Goal: Answer question/provide support

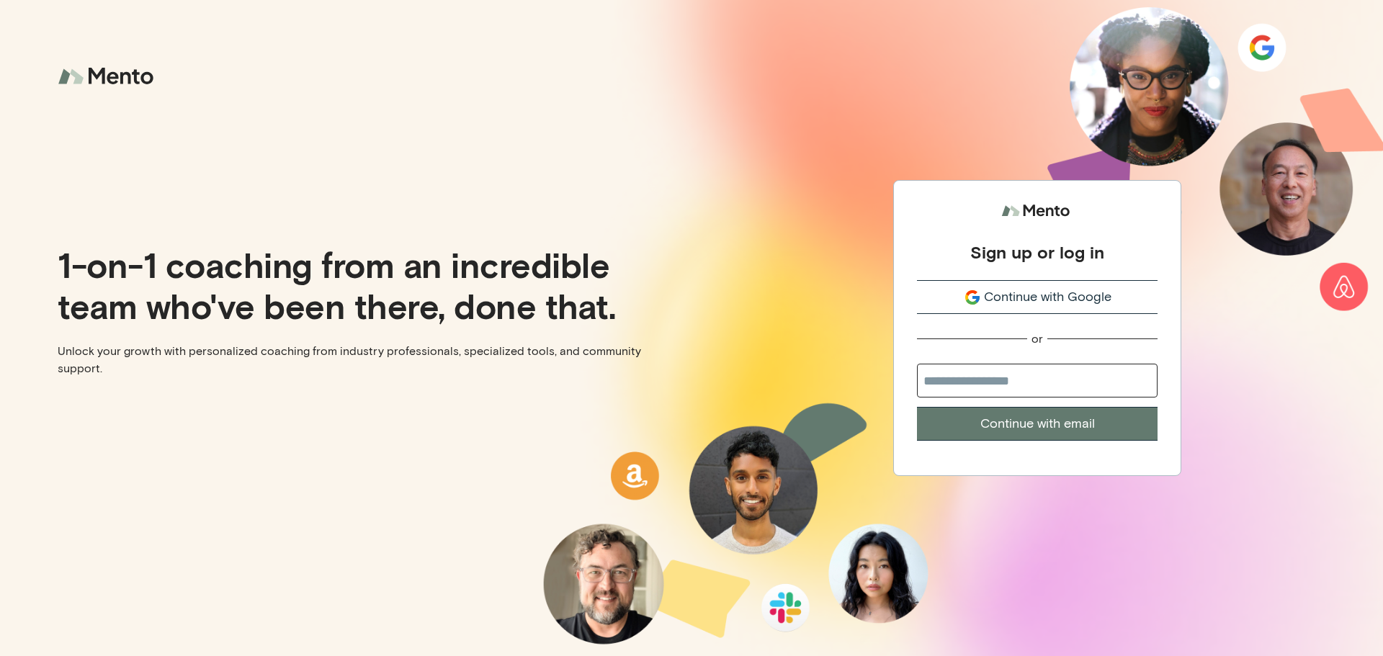
click at [1073, 297] on span "Continue with Google" at bounding box center [1048, 296] width 128 height 19
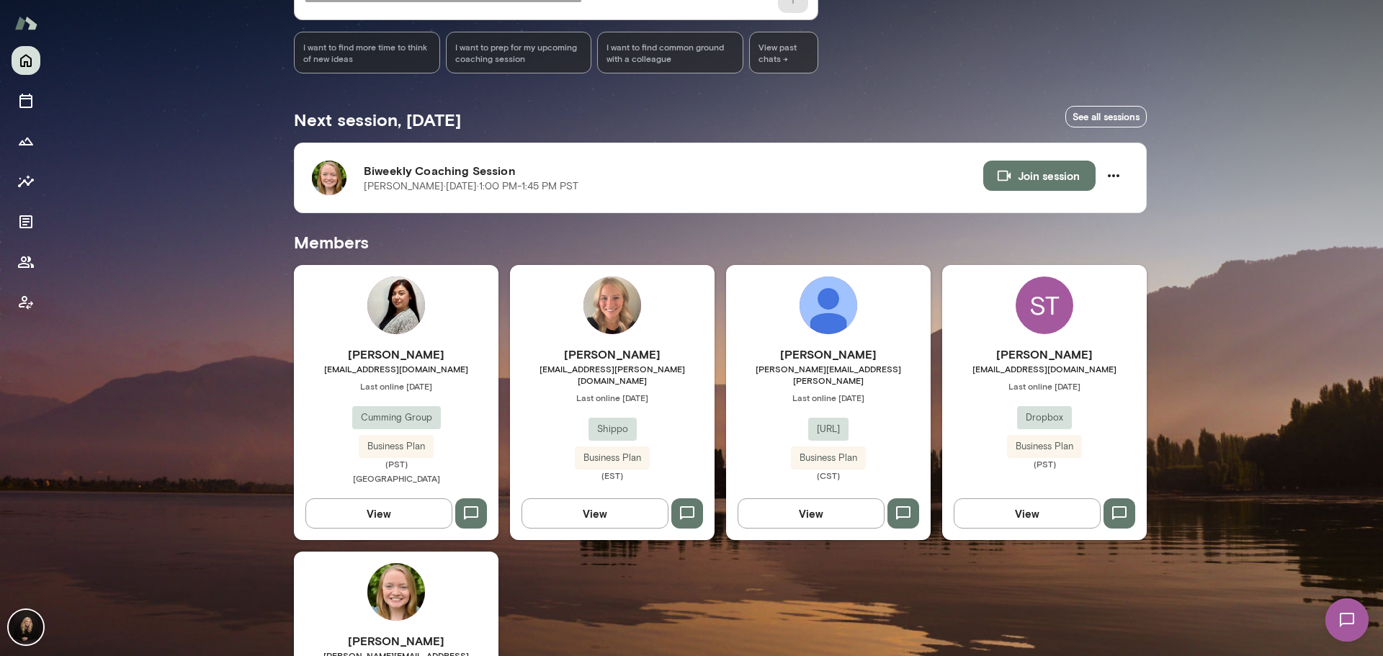
scroll to position [288, 0]
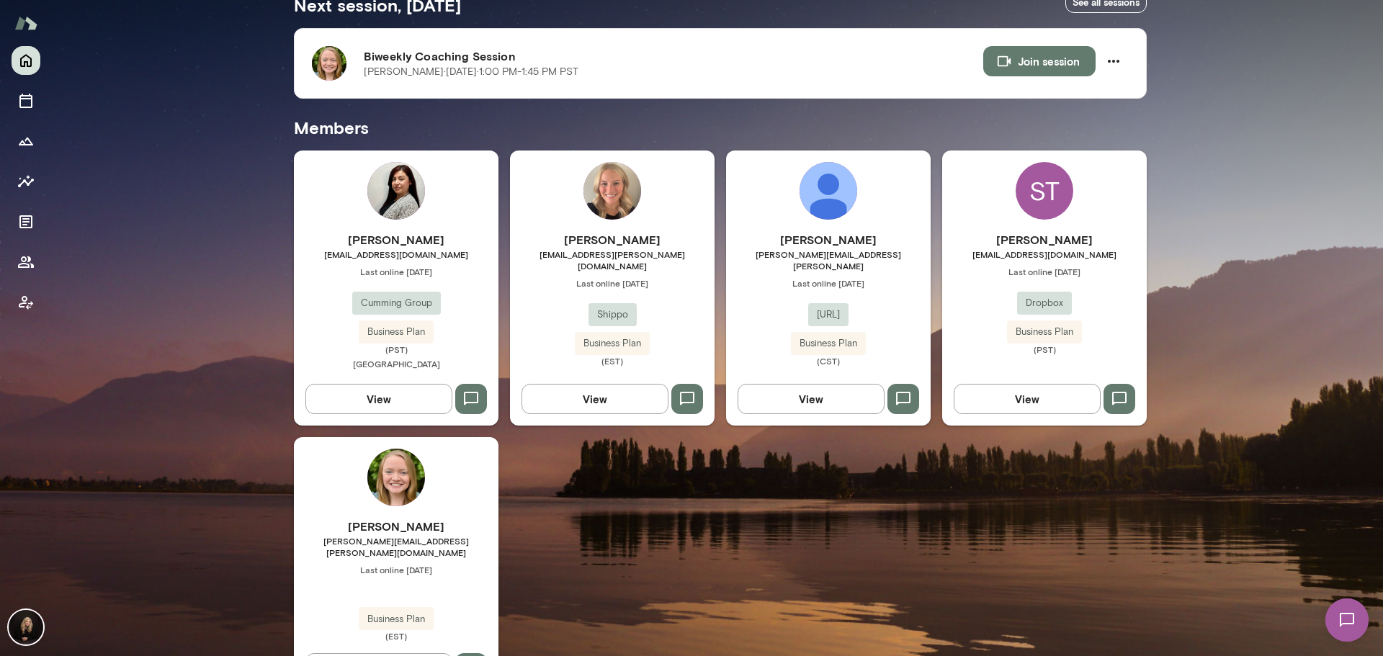
click at [411, 509] on div "[PERSON_NAME] [PERSON_NAME][EMAIL_ADDRESS][PERSON_NAME][DOMAIN_NAME] Last onlin…" at bounding box center [396, 566] width 205 height 258
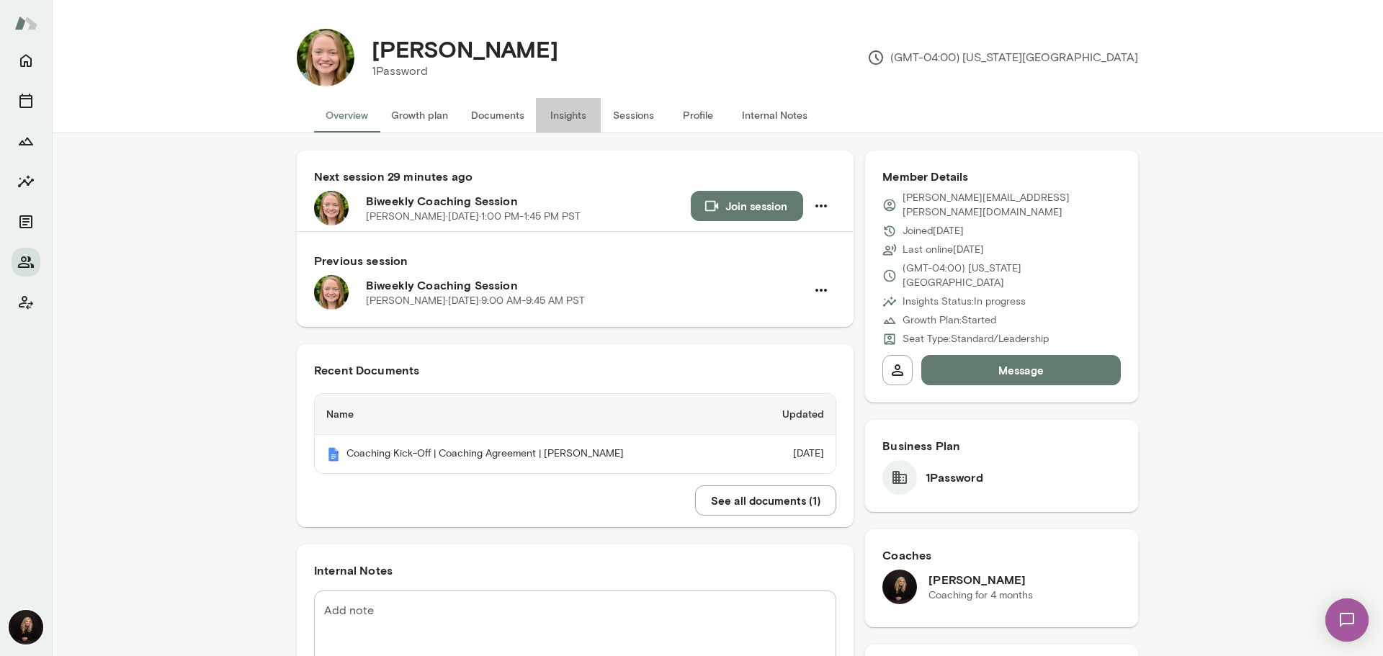
click at [562, 106] on button "Insights" at bounding box center [568, 115] width 65 height 35
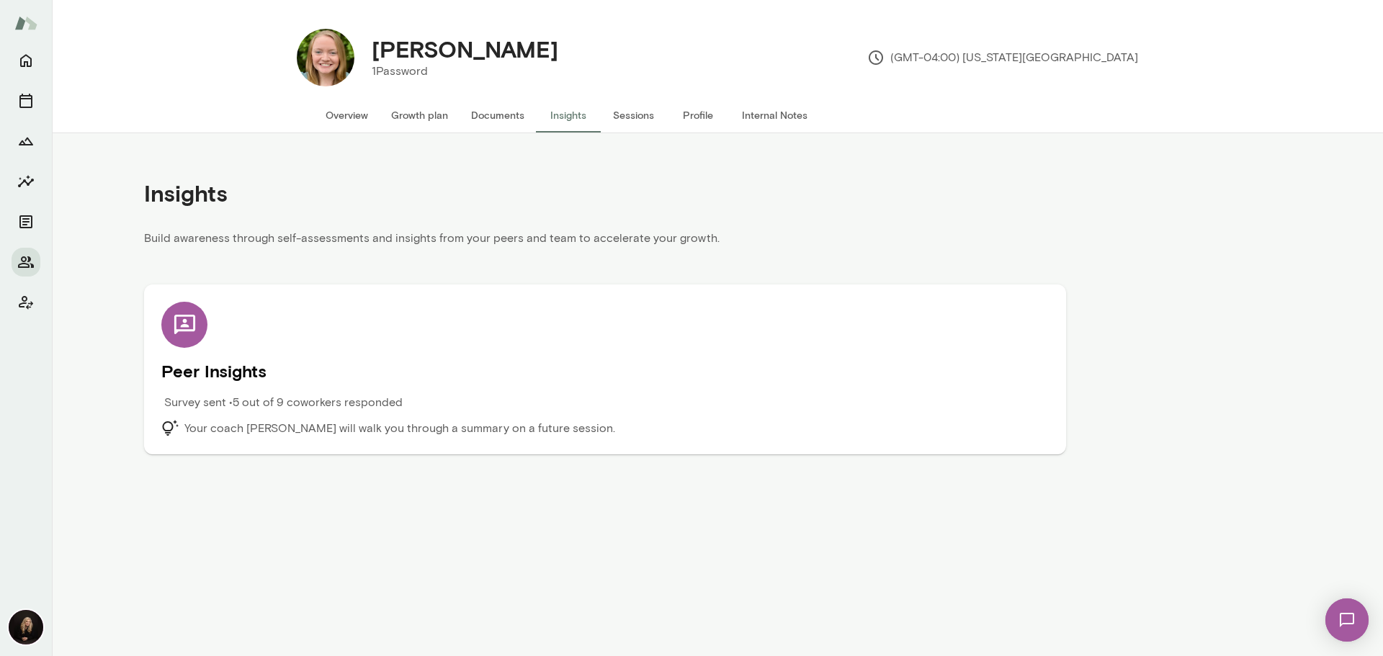
click at [585, 377] on h5 "Peer Insights" at bounding box center [605, 370] width 888 height 23
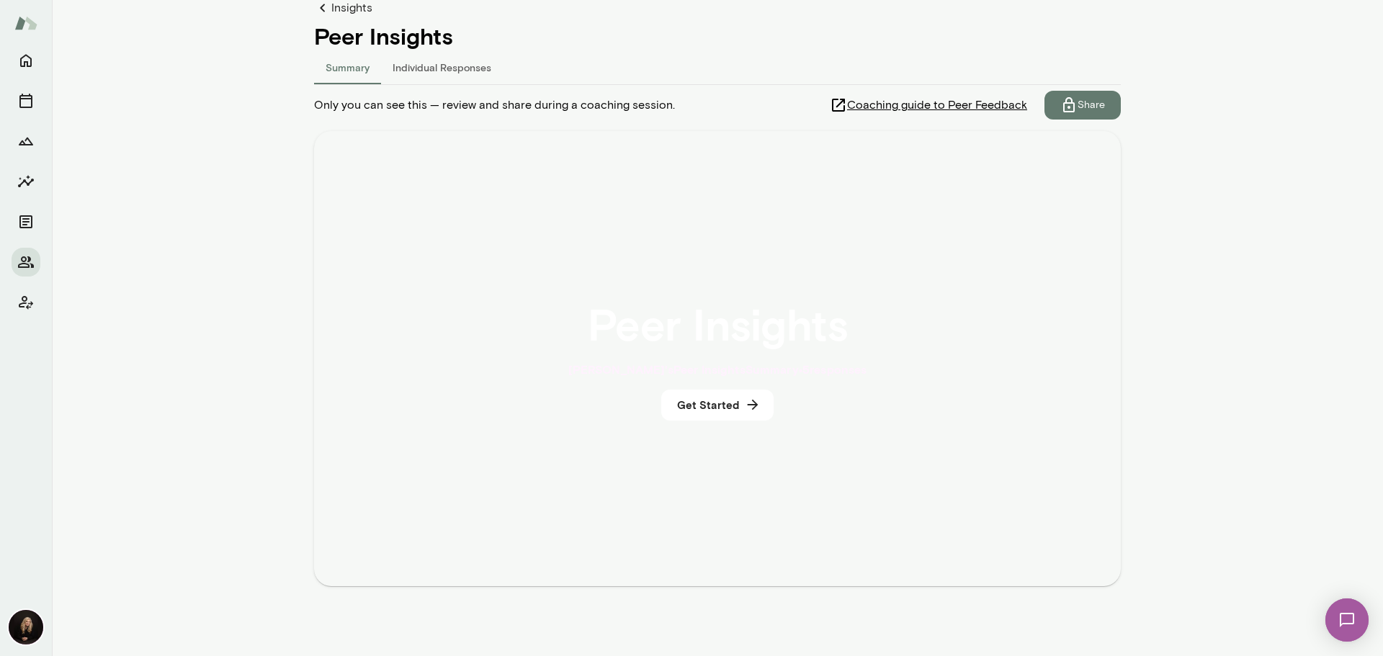
scroll to position [156, 0]
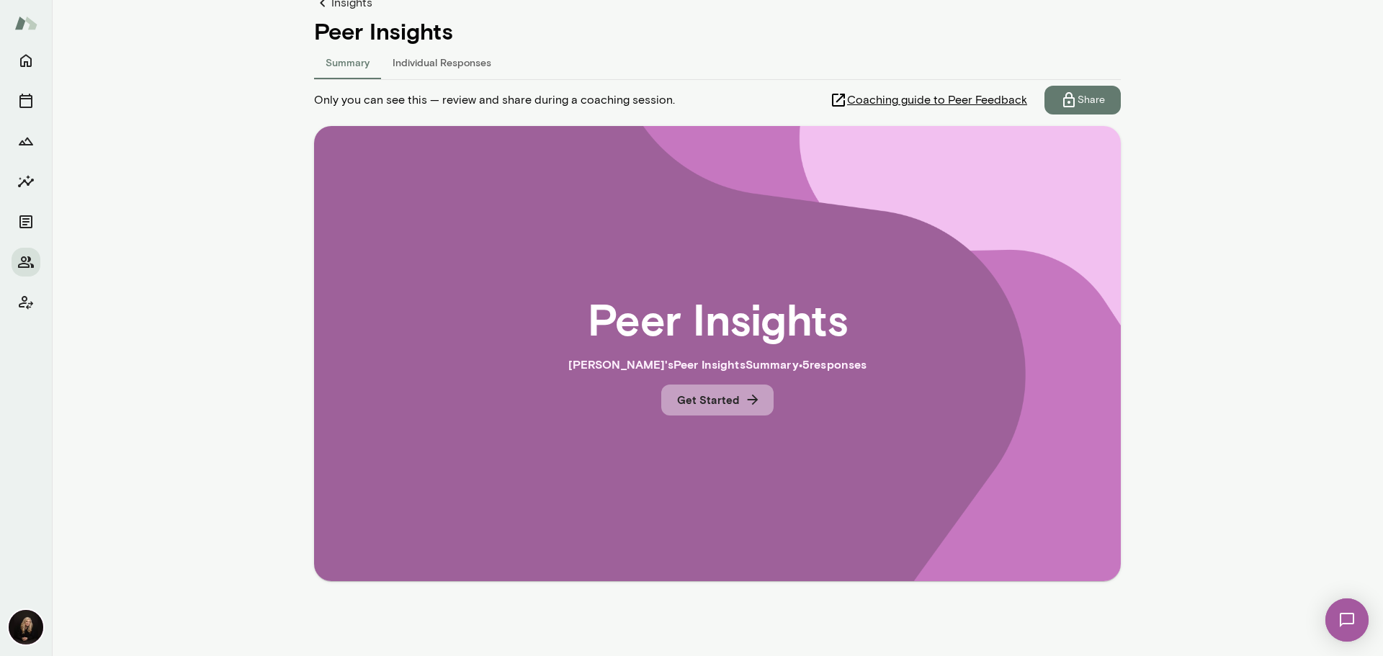
click at [729, 405] on button "Get Started" at bounding box center [717, 400] width 112 height 30
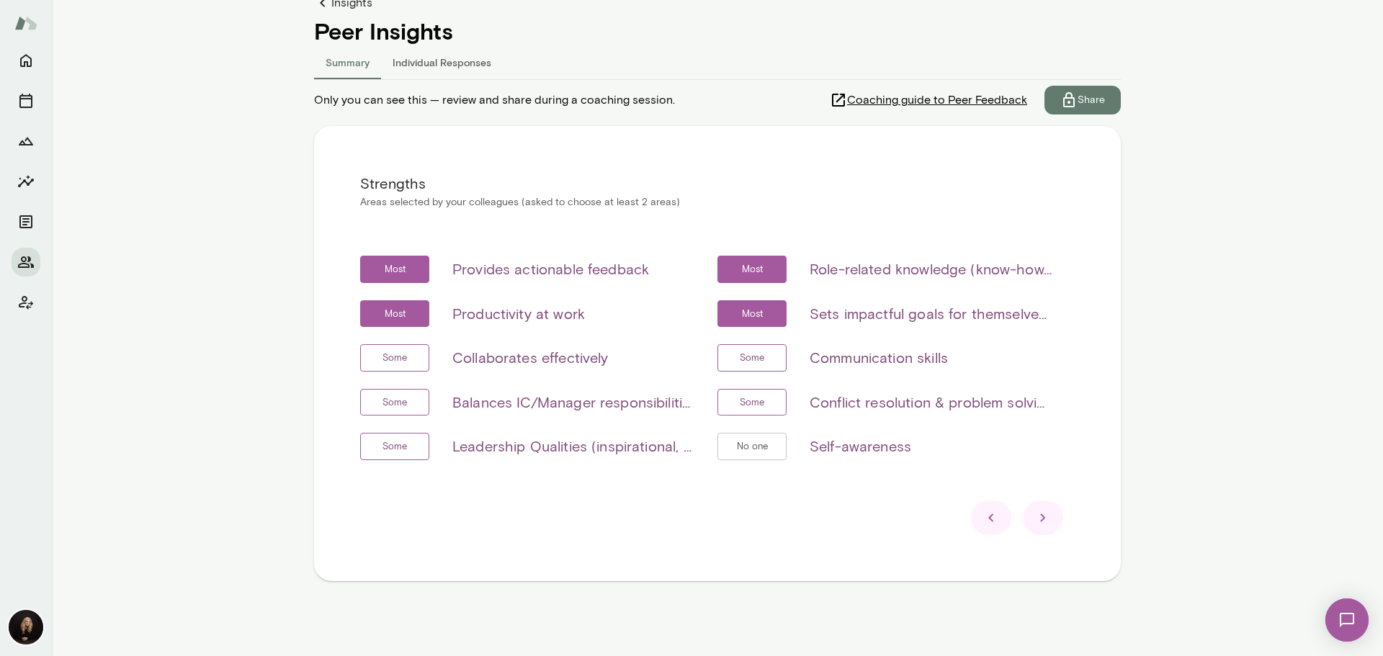
click at [1044, 512] on icon at bounding box center [1042, 517] width 17 height 17
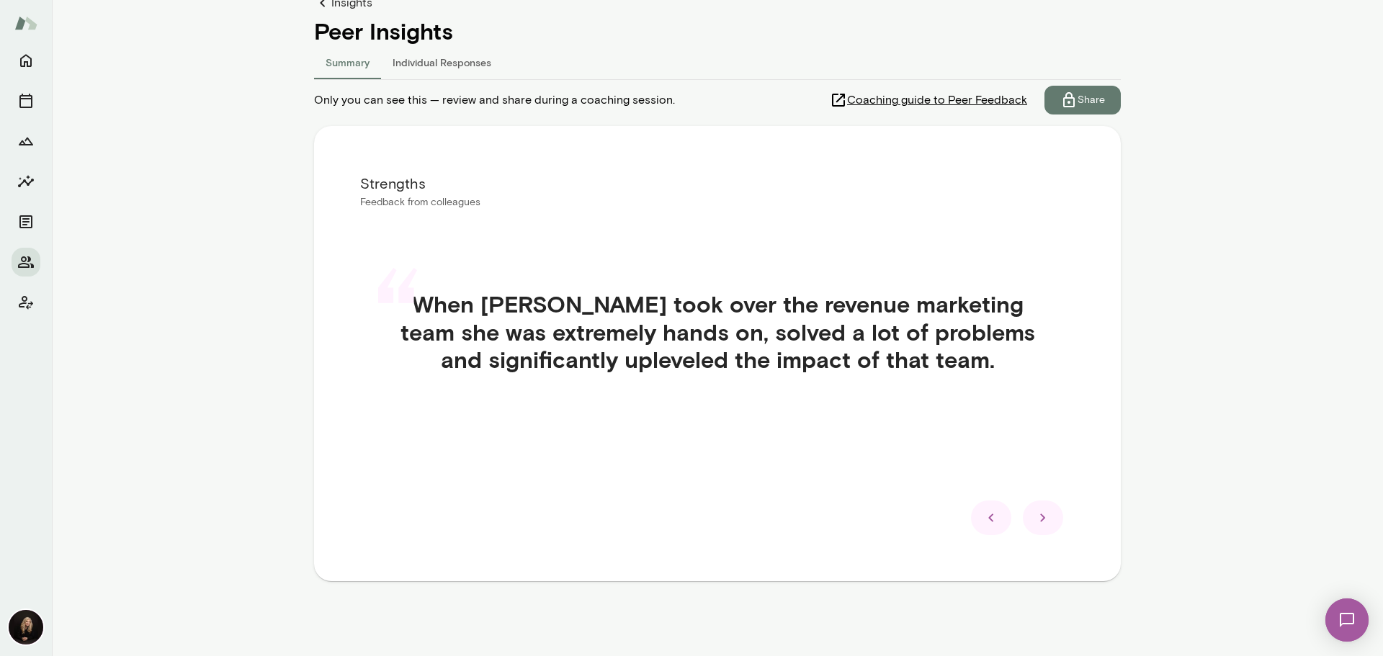
click at [1040, 528] on div at bounding box center [1043, 518] width 40 height 35
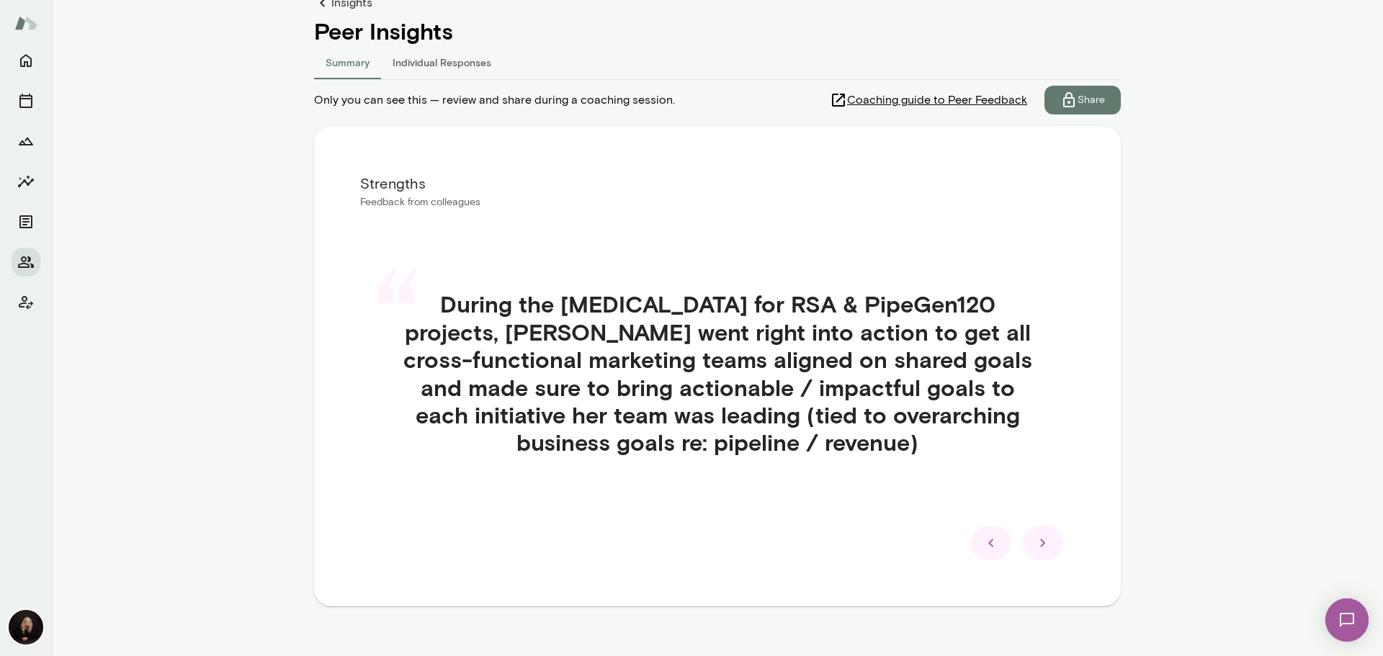
click at [1045, 540] on icon at bounding box center [1042, 543] width 17 height 17
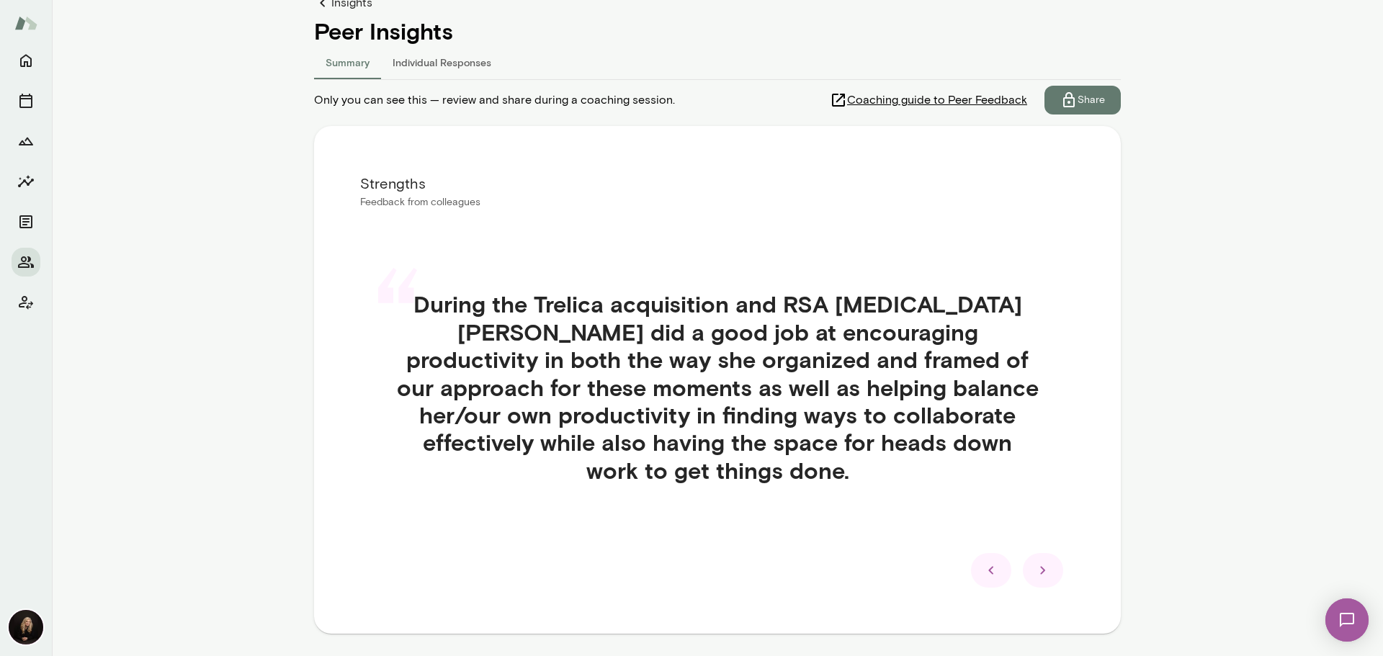
click at [1044, 566] on icon at bounding box center [1042, 570] width 17 height 17
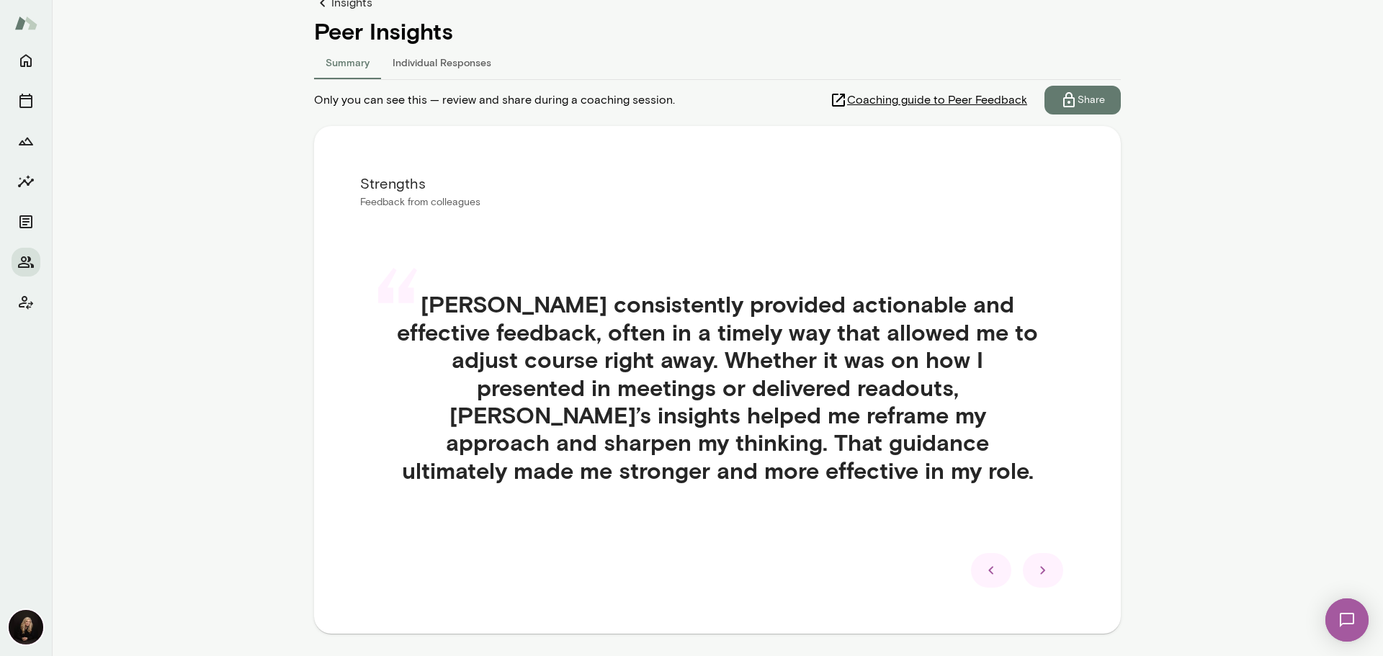
click at [1044, 566] on icon at bounding box center [1042, 570] width 17 height 17
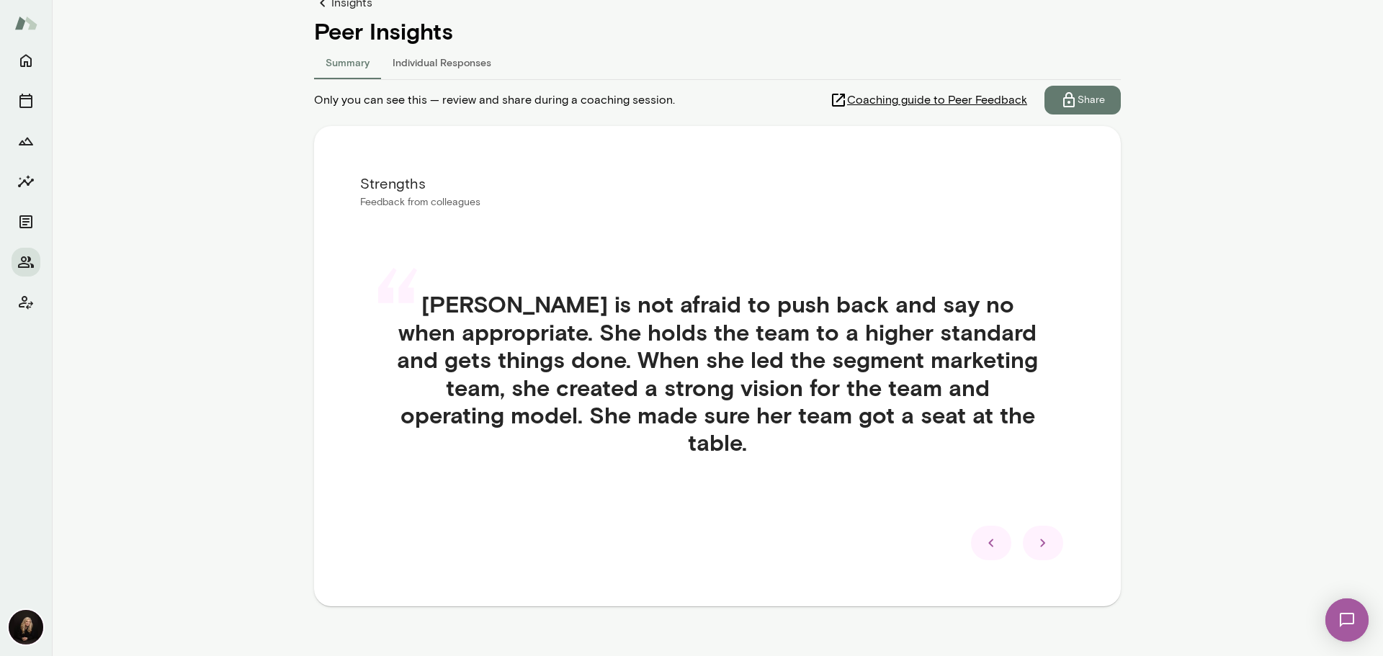
click at [1040, 538] on icon at bounding box center [1042, 543] width 17 height 17
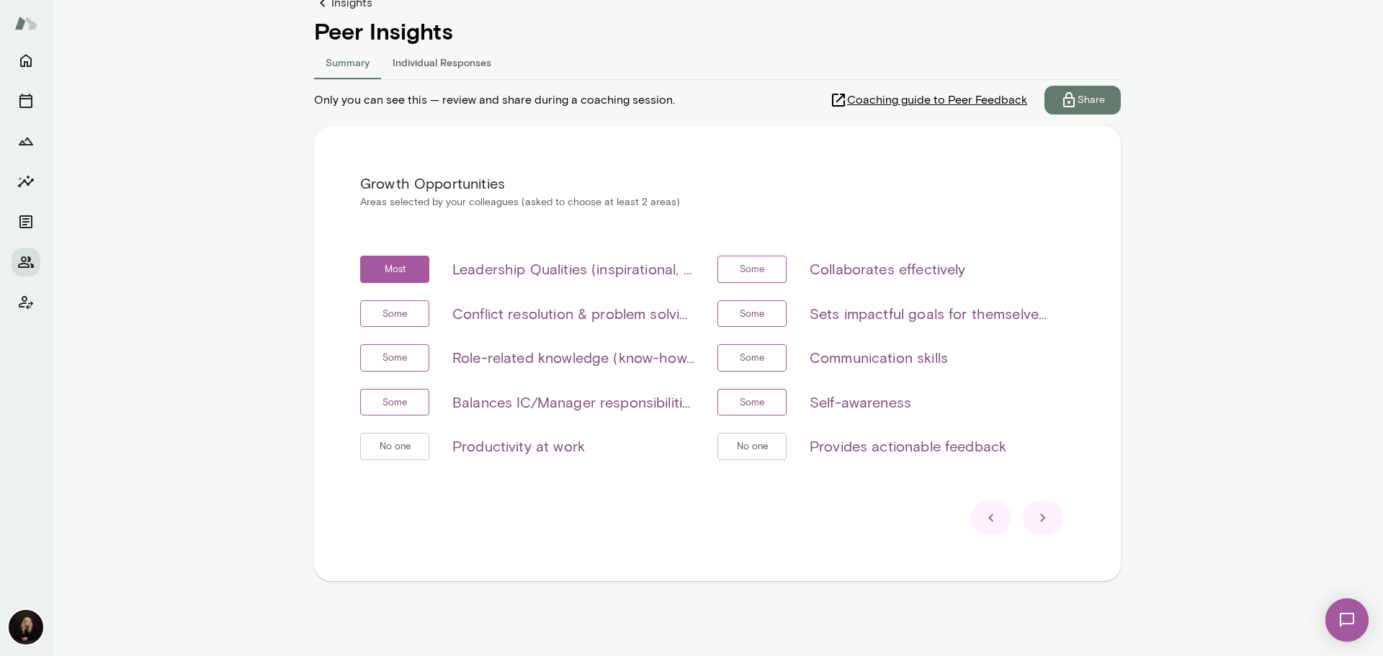
click at [1042, 515] on icon at bounding box center [1042, 517] width 17 height 17
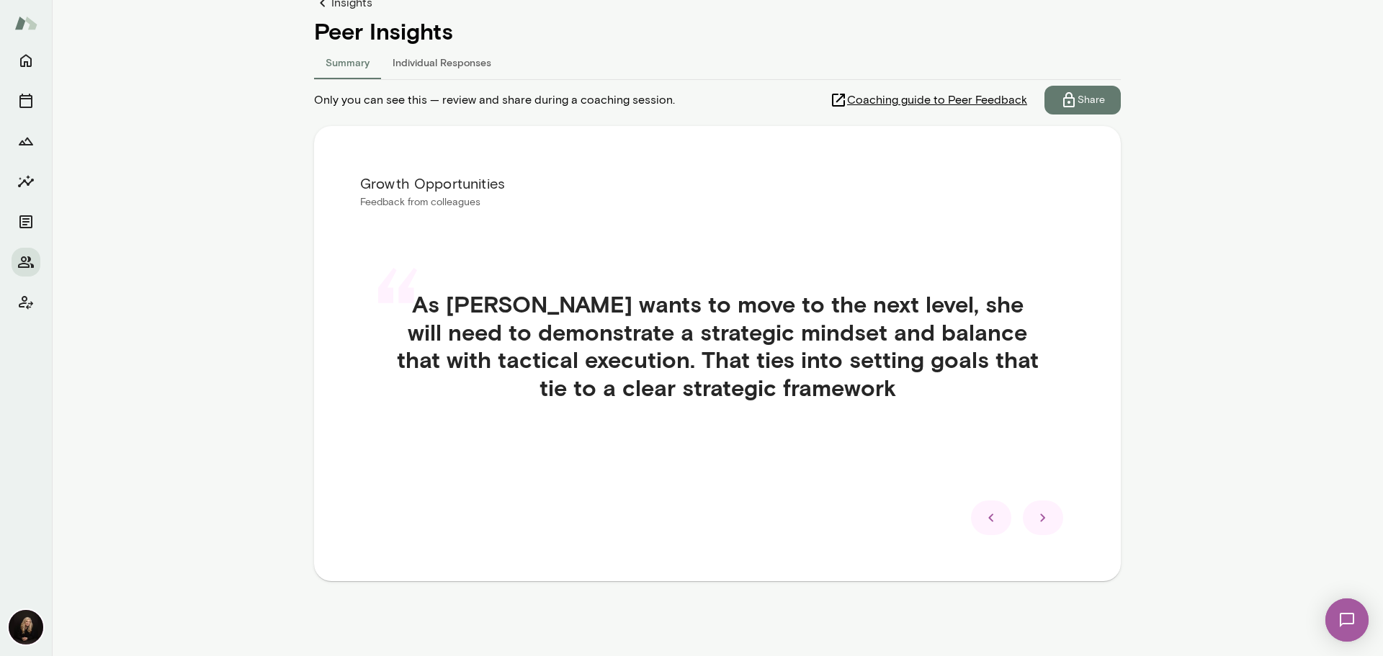
click at [1042, 515] on icon at bounding box center [1042, 517] width 17 height 17
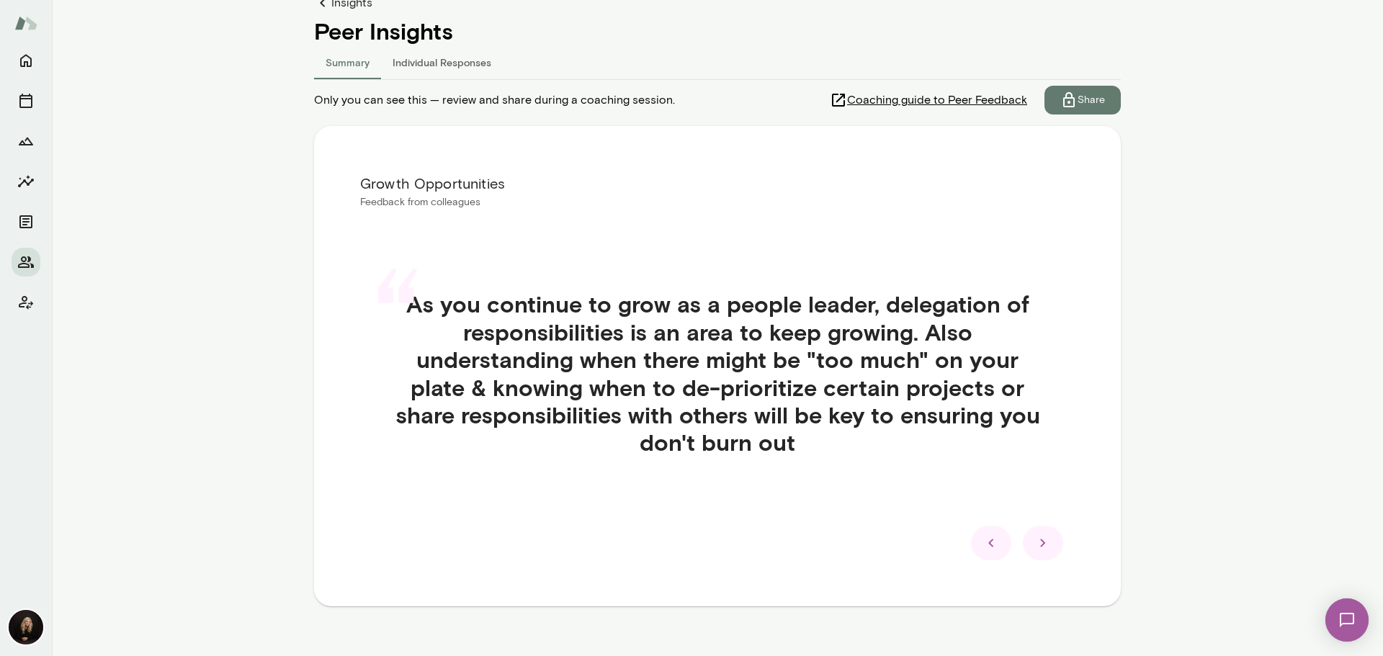
click at [1043, 546] on icon at bounding box center [1042, 543] width 17 height 17
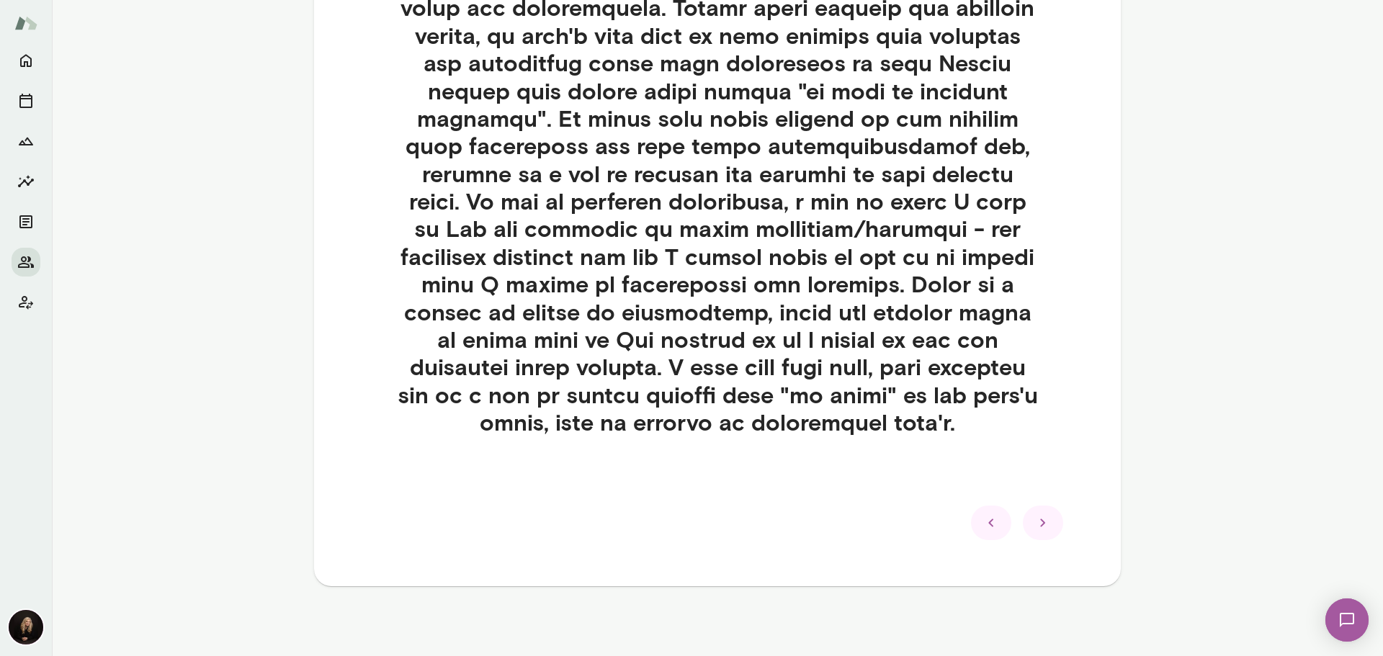
scroll to position [596, 0]
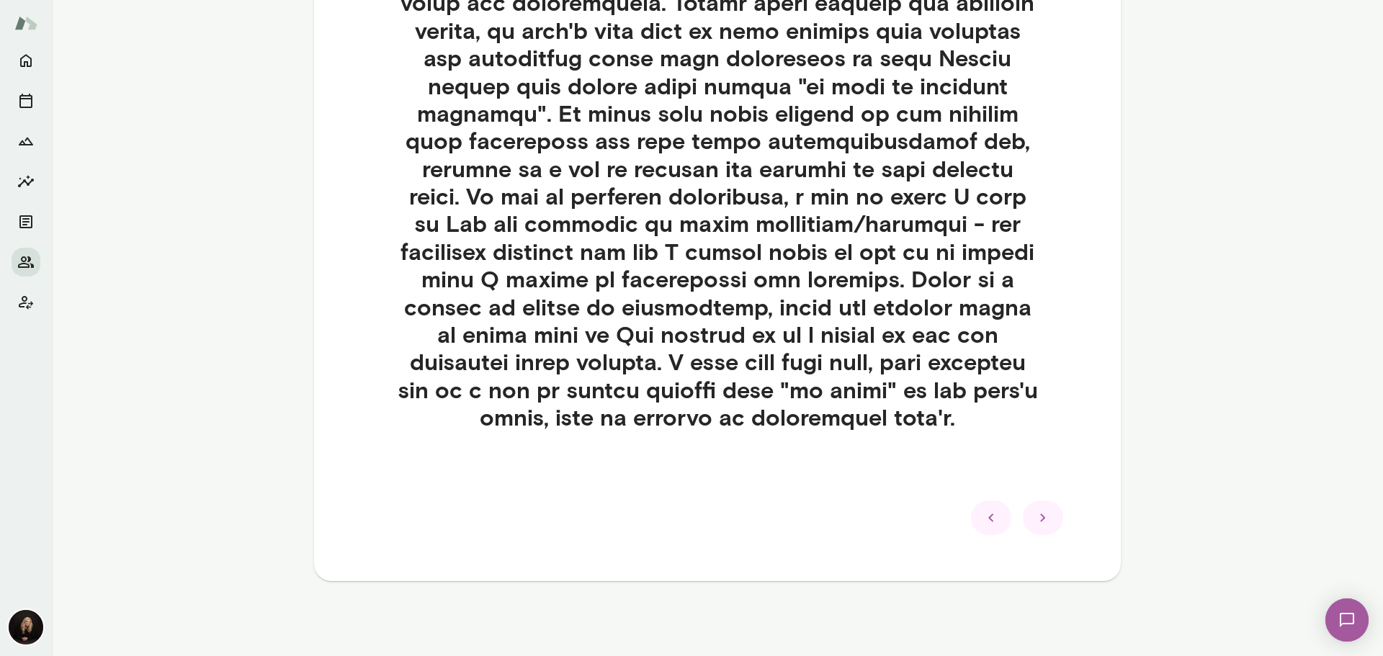
click at [1040, 511] on icon at bounding box center [1042, 517] width 17 height 17
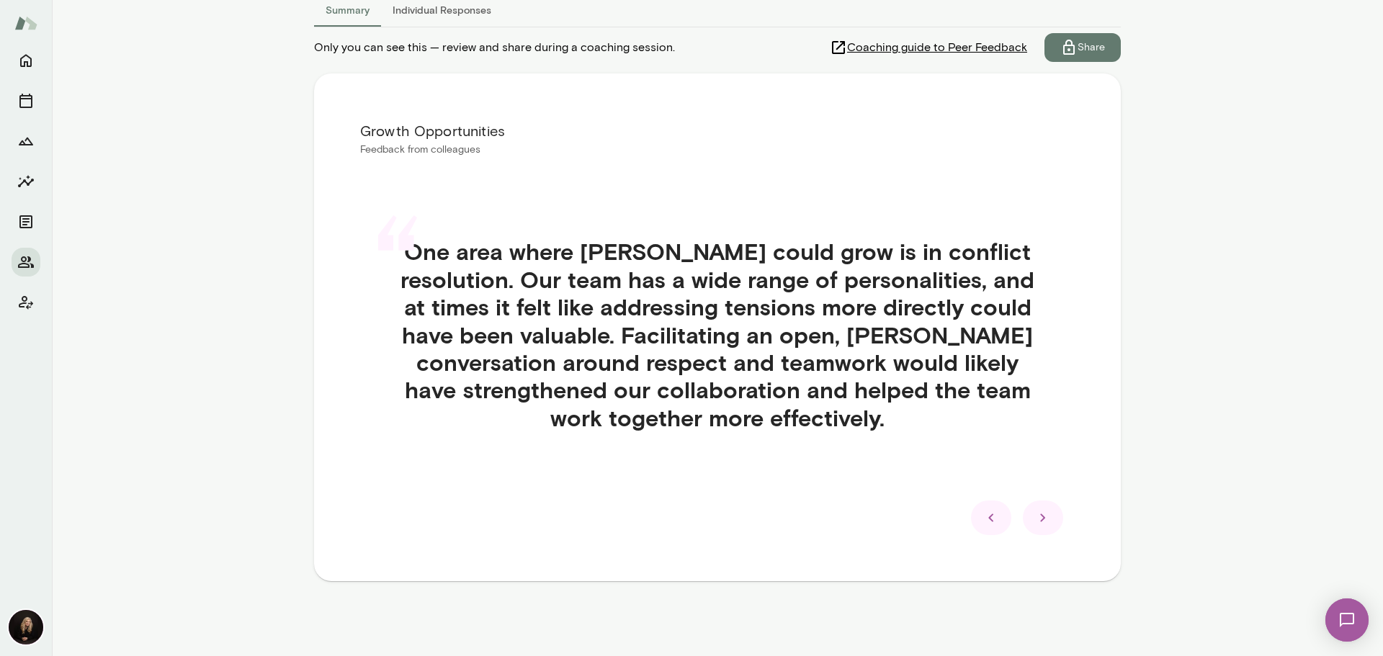
click at [1040, 511] on icon at bounding box center [1042, 517] width 17 height 17
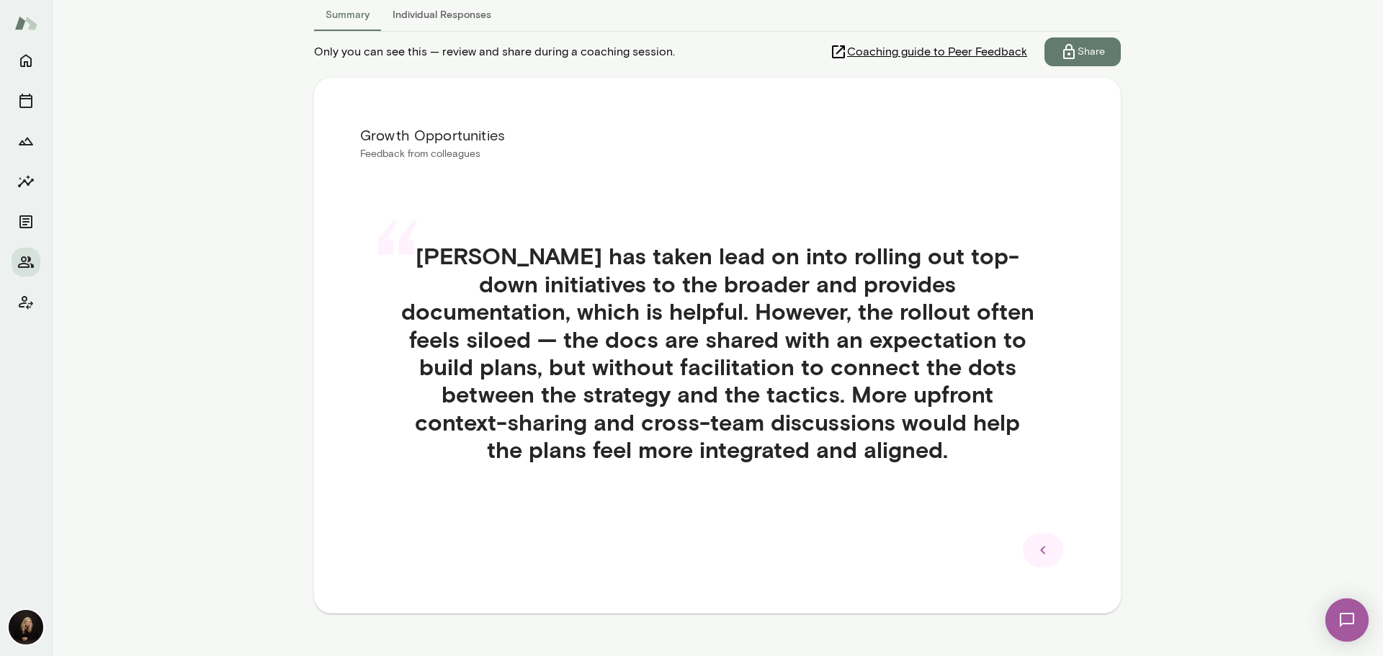
scroll to position [189, 0]
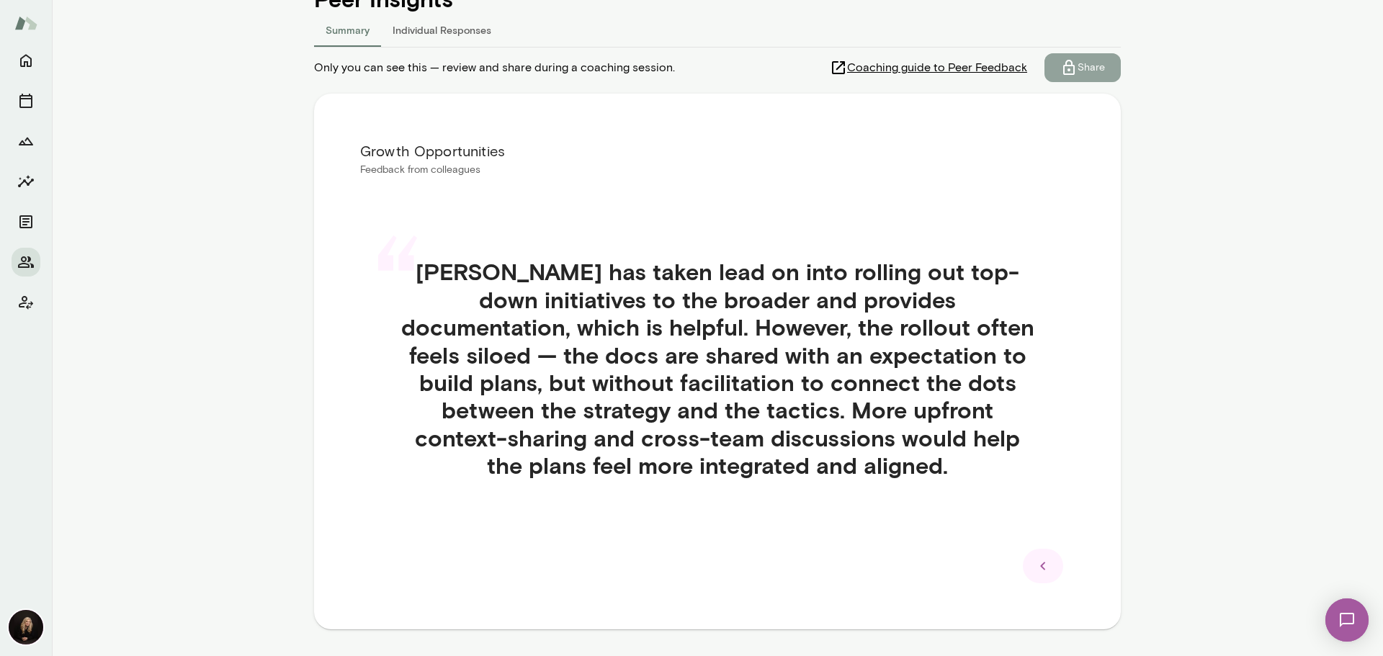
click at [1101, 61] on button "Share" at bounding box center [1083, 67] width 76 height 29
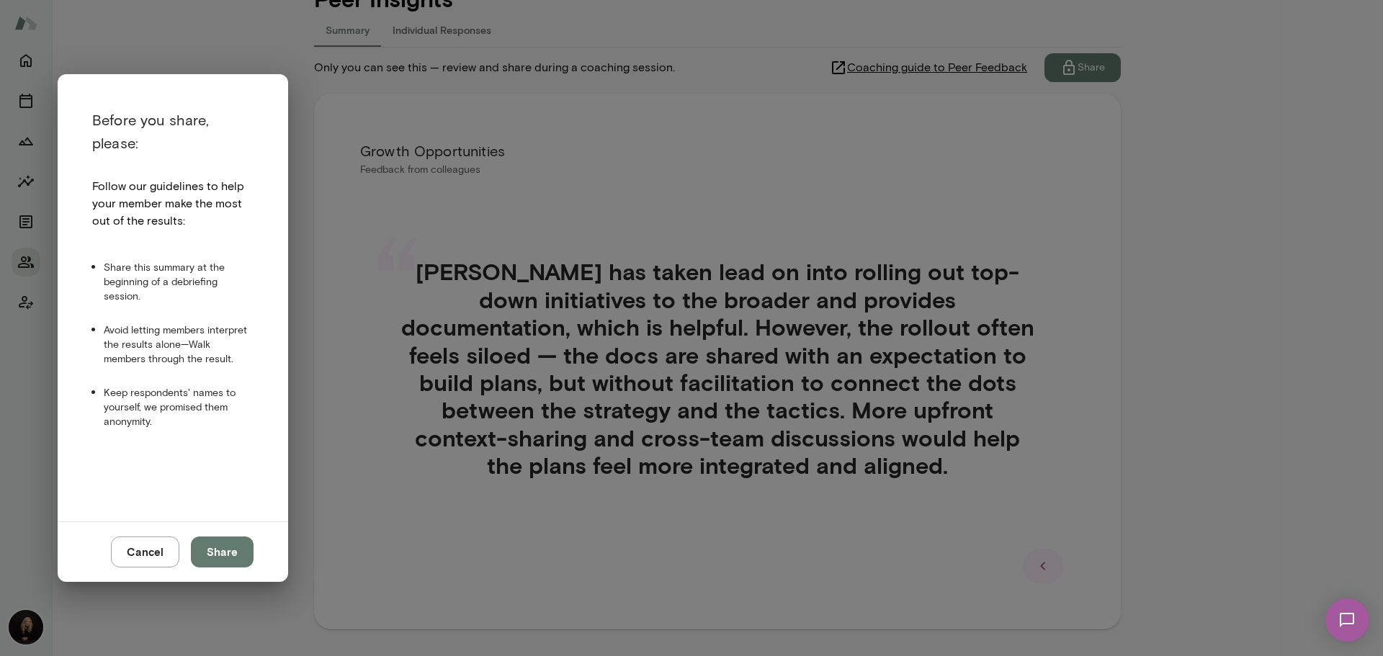
click at [216, 547] on button "Share" at bounding box center [222, 552] width 63 height 30
